Goal: Transaction & Acquisition: Purchase product/service

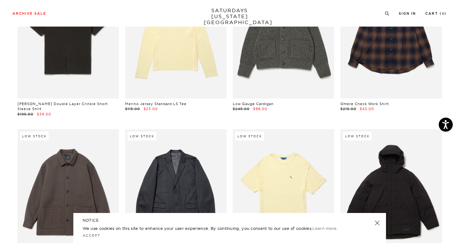
scroll to position [8539, 0]
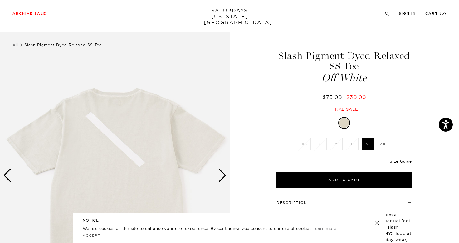
scroll to position [84, 0]
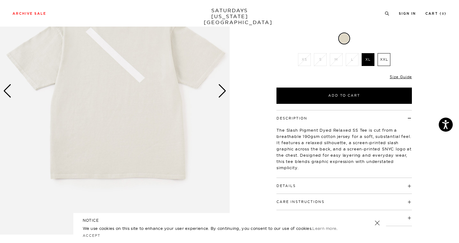
click at [219, 96] on div "Next slide" at bounding box center [222, 91] width 8 height 14
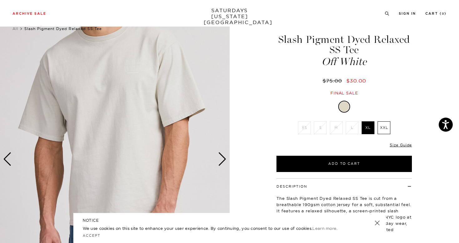
scroll to position [19, 0]
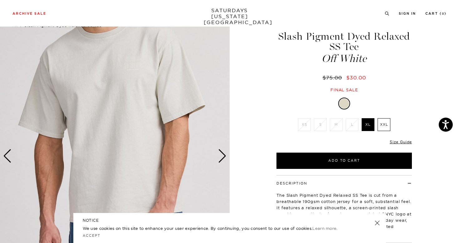
click at [220, 159] on div "Next slide" at bounding box center [222, 156] width 8 height 14
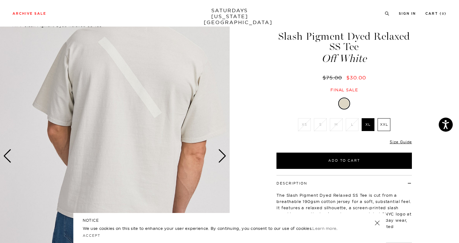
click at [220, 159] on div "Next slide" at bounding box center [222, 156] width 8 height 14
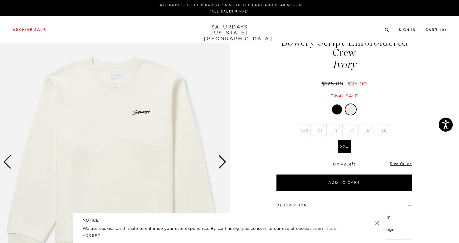
scroll to position [16, 0]
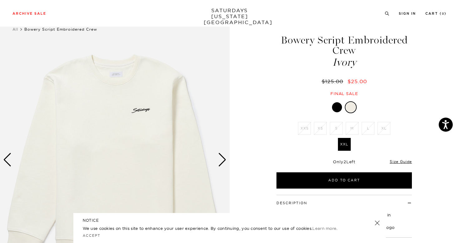
click at [339, 105] on div at bounding box center [337, 107] width 10 height 10
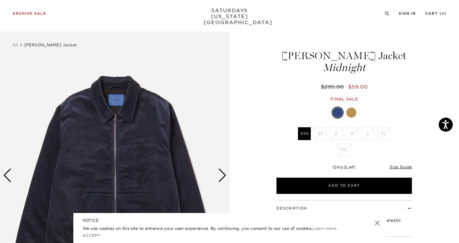
scroll to position [29, 0]
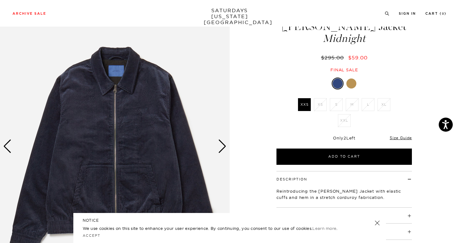
click at [223, 142] on div "Next slide" at bounding box center [222, 146] width 8 height 14
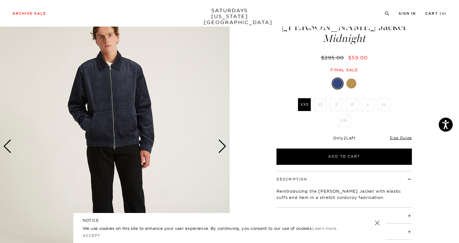
click at [223, 142] on div "Next slide" at bounding box center [222, 146] width 8 height 14
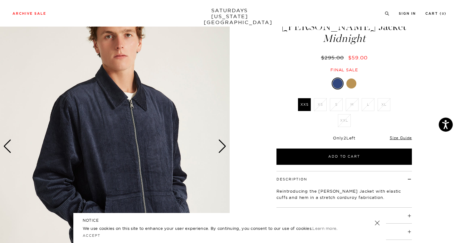
click at [223, 142] on div "Next slide" at bounding box center [222, 146] width 8 height 14
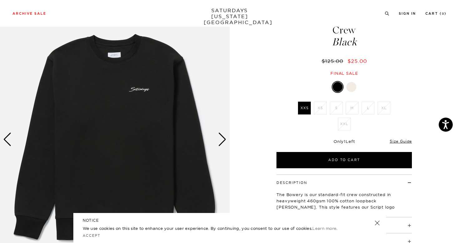
scroll to position [38, 0]
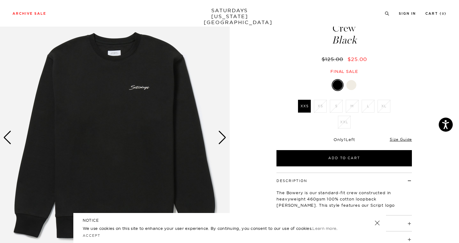
click at [223, 143] on div "Next slide" at bounding box center [222, 138] width 8 height 14
